Goal: Information Seeking & Learning: Learn about a topic

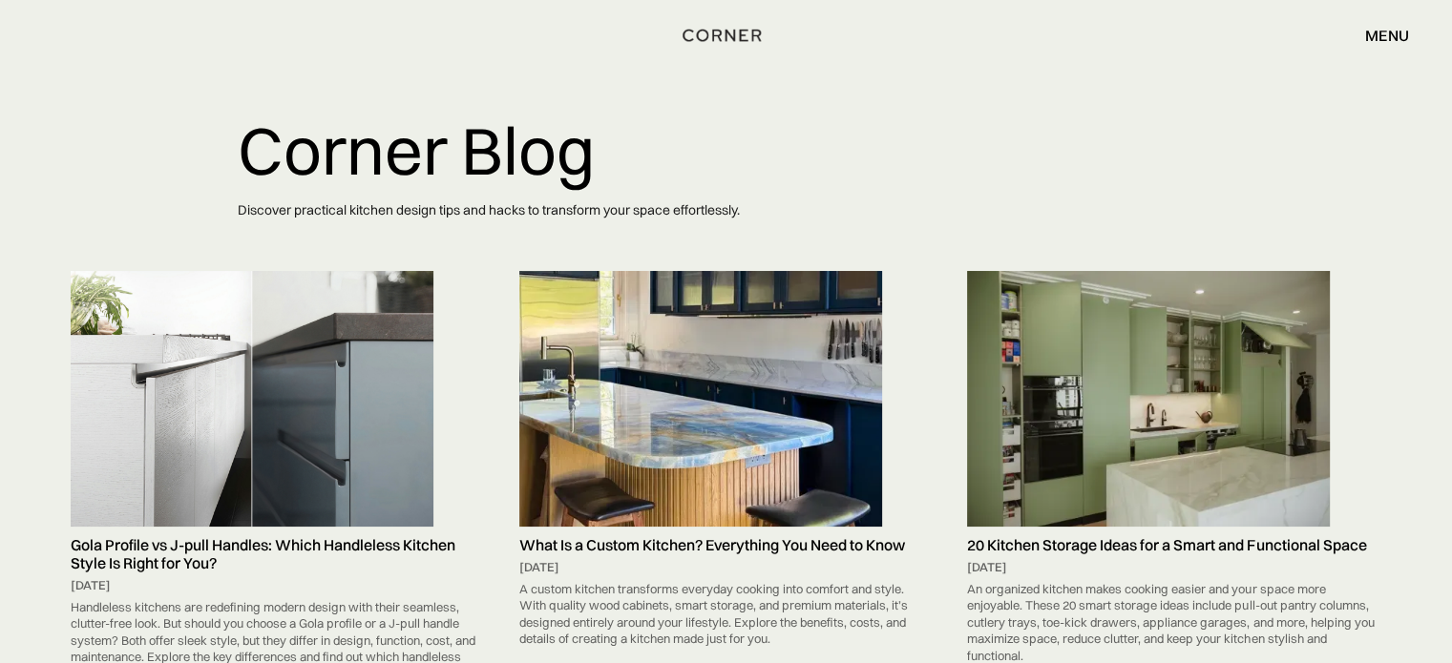
click at [616, 30] on div "Shop Kitchens Shop Kitchens How it works How it works Projects Projects Inspira…" at bounding box center [726, 35] width 1452 height 32
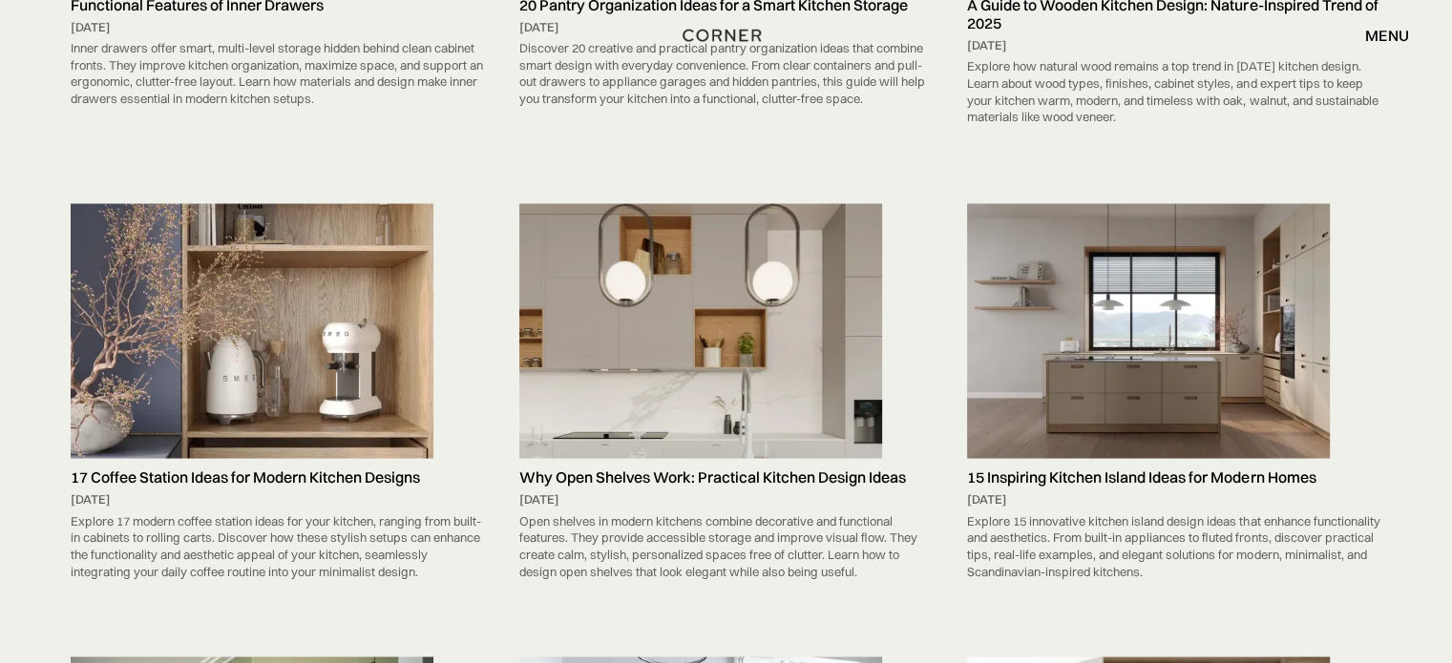
scroll to position [4461, 0]
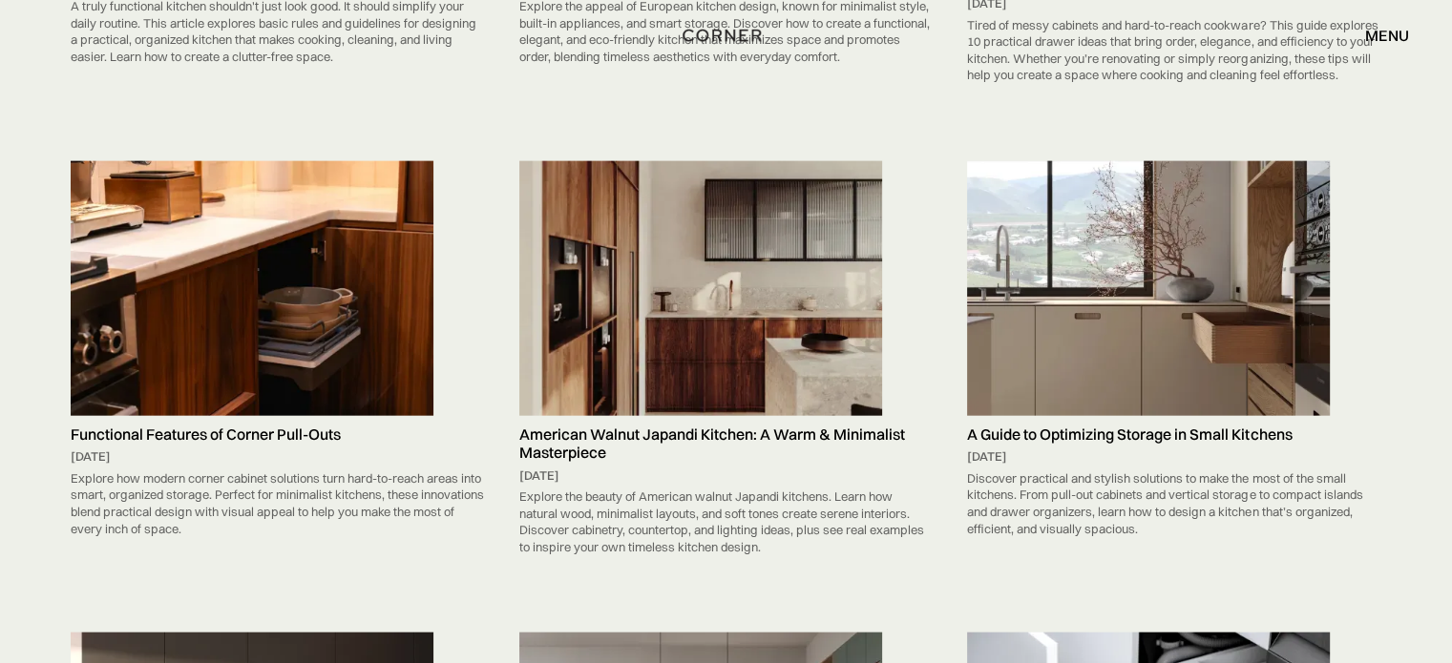
click at [881, 205] on img at bounding box center [700, 289] width 363 height 256
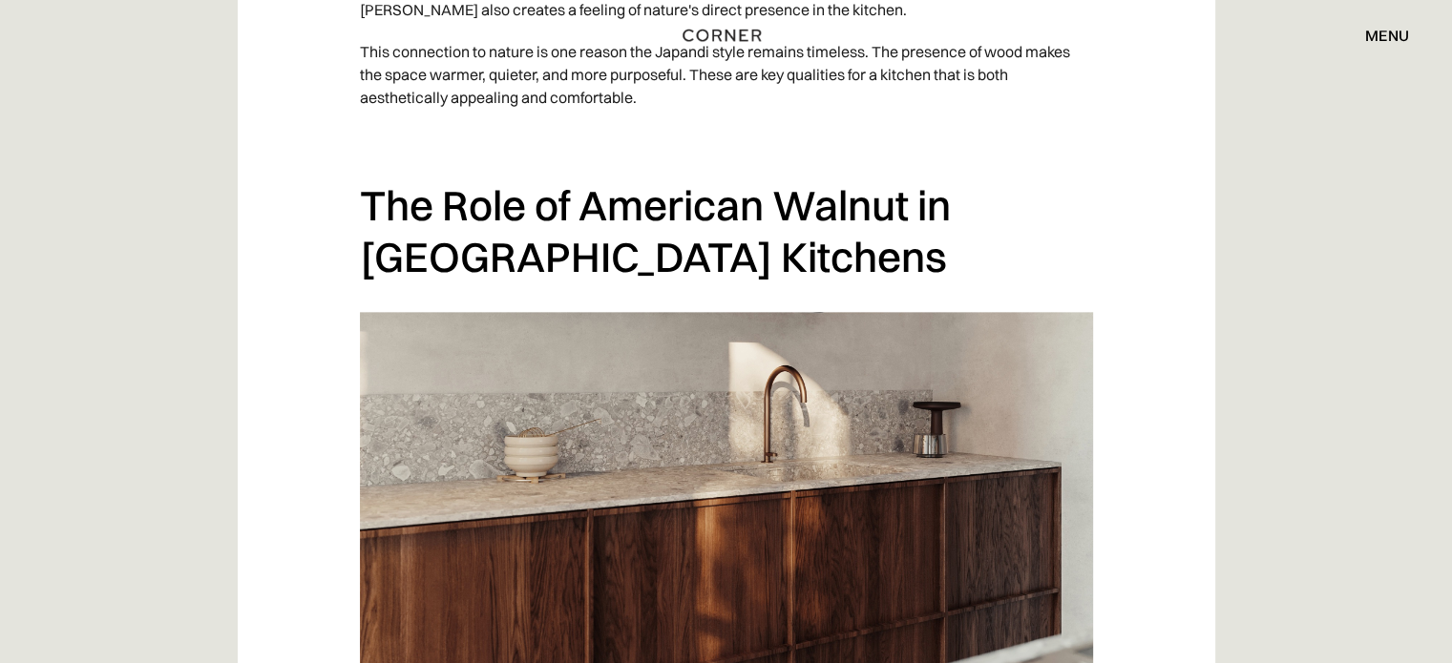
scroll to position [2672, 0]
